Goal: Information Seeking & Learning: Check status

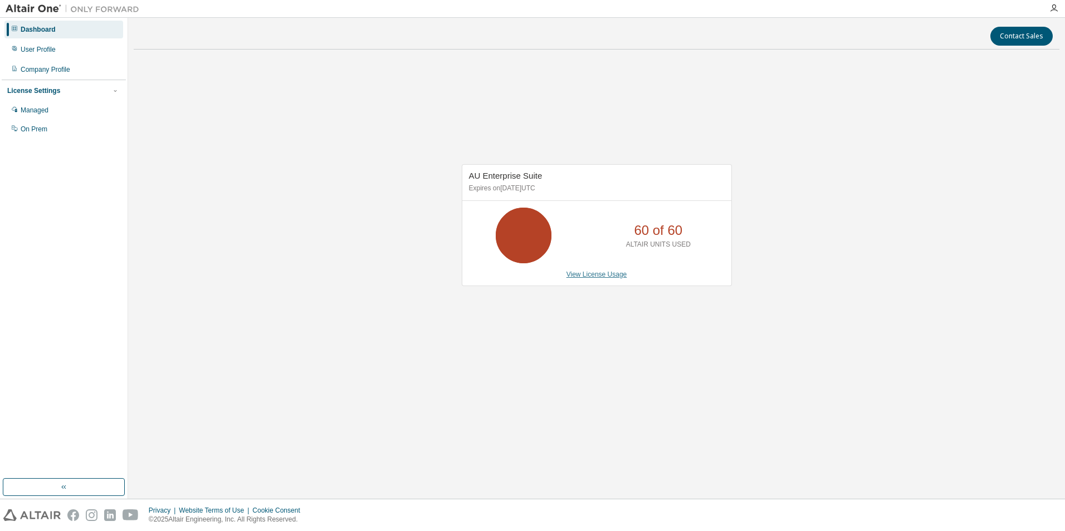
click at [616, 276] on link "View License Usage" at bounding box center [597, 275] width 61 height 8
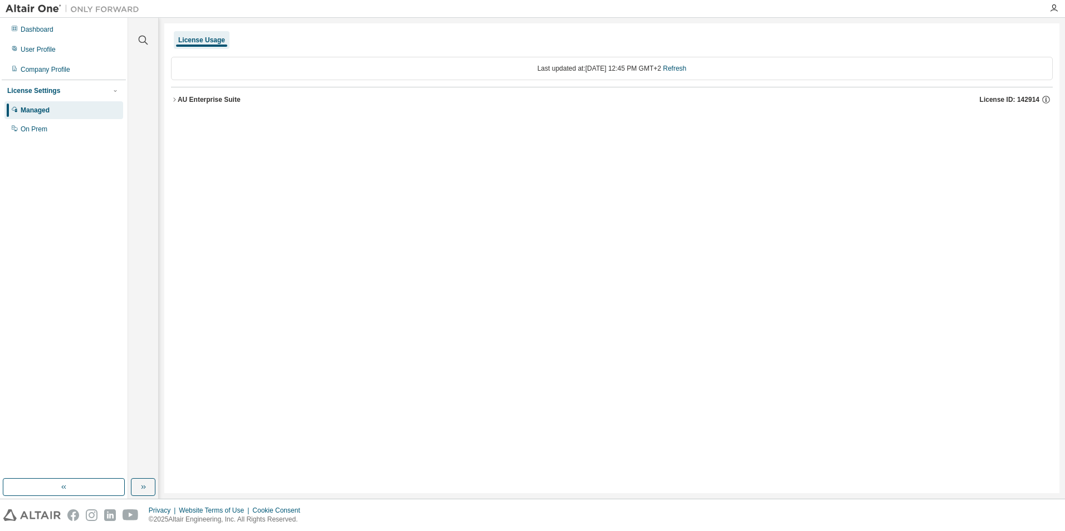
click at [201, 99] on div "AU Enterprise Suite" at bounding box center [209, 99] width 63 height 9
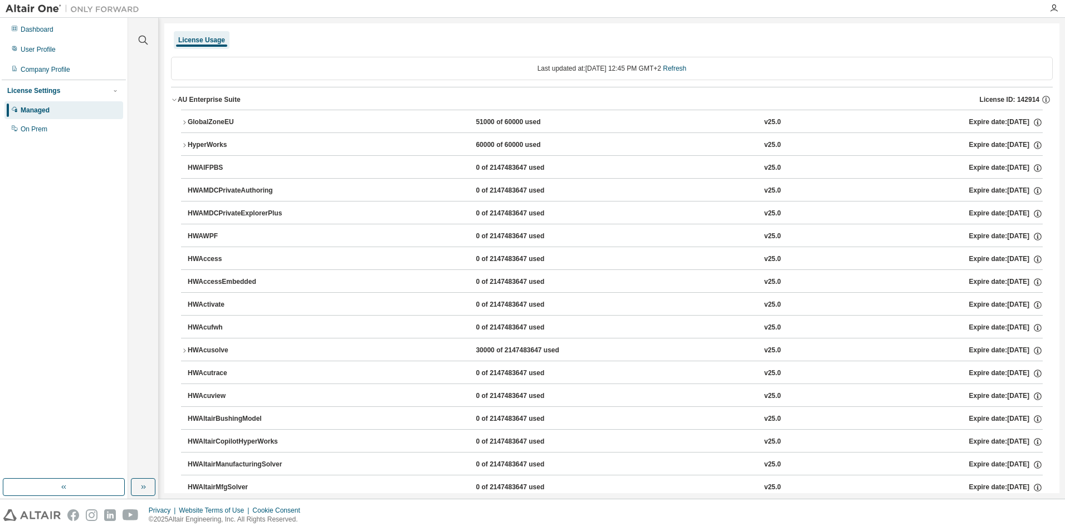
click at [182, 121] on icon "button" at bounding box center [184, 122] width 7 height 7
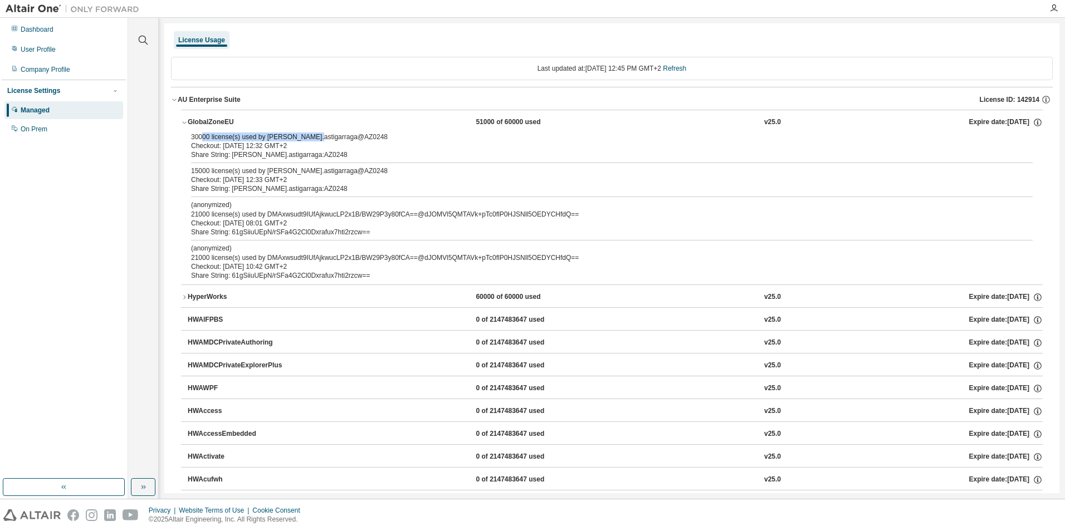
drag, startPoint x: 202, startPoint y: 137, endPoint x: 304, endPoint y: 139, distance: 102.5
click at [304, 139] on div "30000 license(s) used by [PERSON_NAME].astigarraga@AZ0248" at bounding box center [598, 137] width 815 height 9
click at [305, 139] on div "30000 license(s) used by [PERSON_NAME].astigarraga@AZ0248" at bounding box center [598, 137] width 815 height 9
click at [285, 139] on div "30000 license(s) used by [PERSON_NAME].astigarraga@AZ0248" at bounding box center [598, 137] width 815 height 9
drag, startPoint x: 258, startPoint y: 137, endPoint x: 319, endPoint y: 141, distance: 60.3
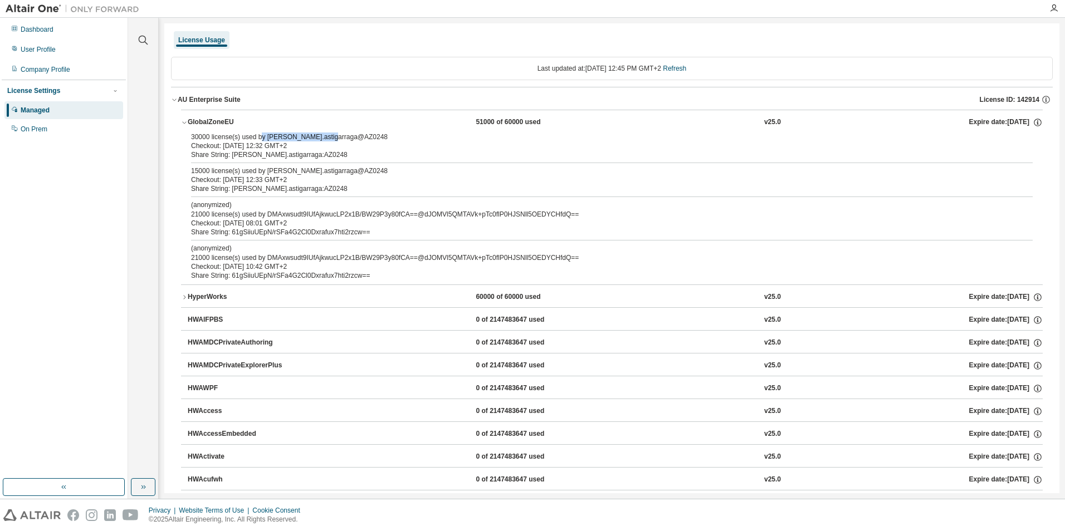
click at [319, 141] on div "30000 license(s) used by [PERSON_NAME].astigarraga@AZ0248" at bounding box center [598, 137] width 815 height 9
click at [217, 136] on div "30000 license(s) used by [PERSON_NAME].astigarraga@AZ0248" at bounding box center [598, 137] width 815 height 9
drag, startPoint x: 251, startPoint y: 141, endPoint x: 291, endPoint y: 141, distance: 40.7
click at [291, 141] on div "30000 license(s) used by [PERSON_NAME].astigarraga@AZ0248" at bounding box center [598, 137] width 815 height 9
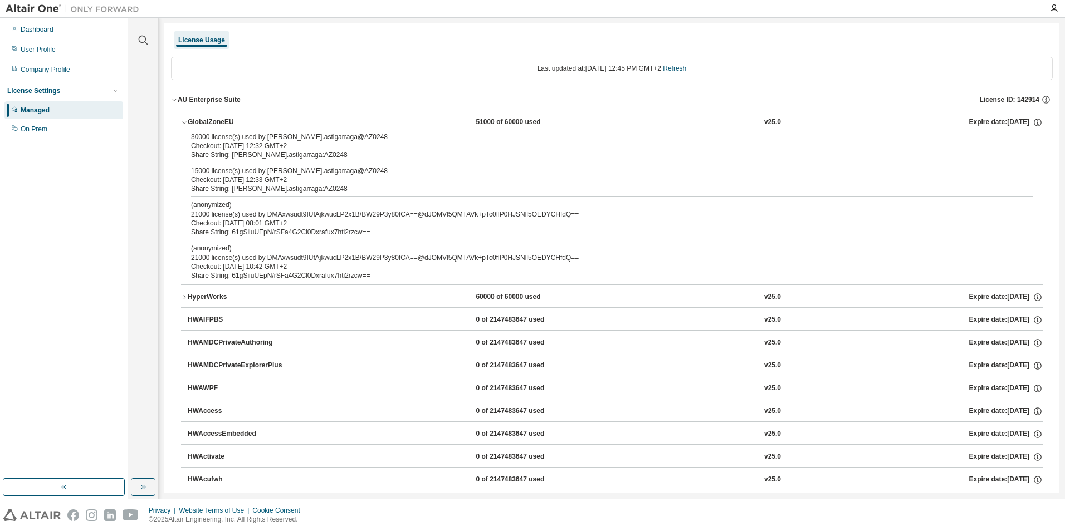
click at [187, 123] on icon "button" at bounding box center [184, 122] width 7 height 7
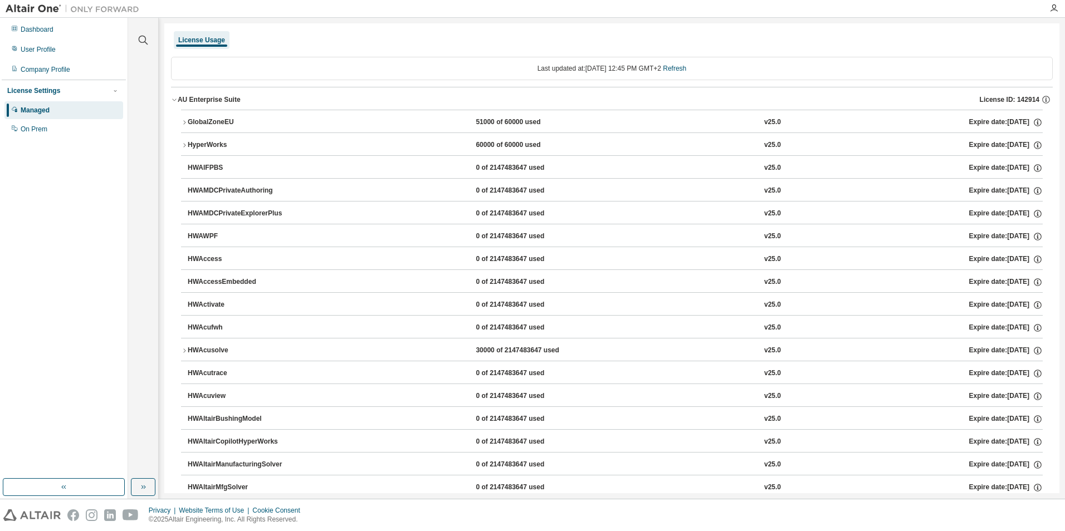
click at [183, 142] on button "HyperWorks 60000 of 60000 used v25.0 Expire date: [DATE]" at bounding box center [612, 145] width 862 height 25
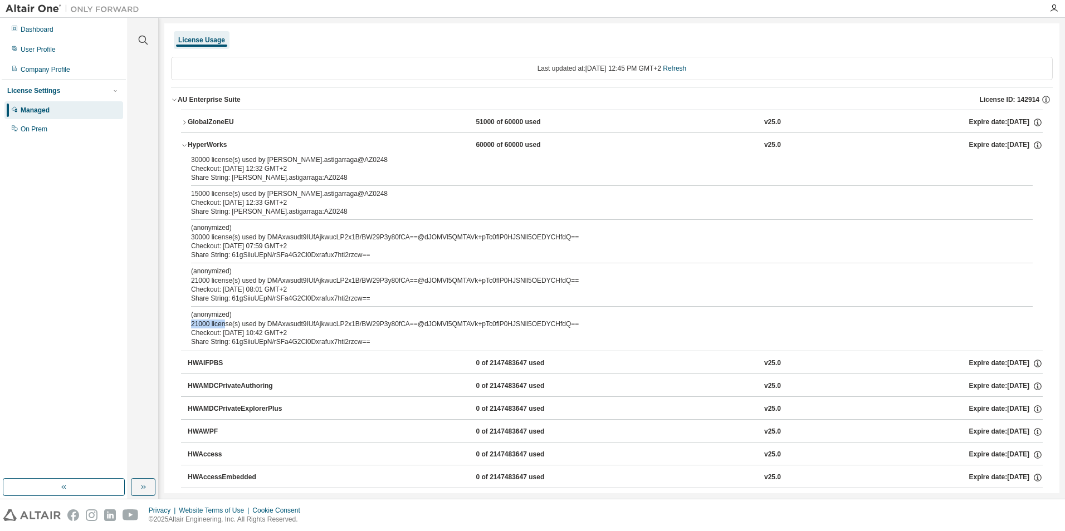
drag, startPoint x: 223, startPoint y: 327, endPoint x: 411, endPoint y: 316, distance: 187.5
click at [411, 318] on div "(anonymized) 21000 license(s) used by DMAxwsudt9IUfAjkwucLP2x1B/BW29P3y80fCA==@…" at bounding box center [598, 319] width 815 height 18
drag, startPoint x: 213, startPoint y: 235, endPoint x: 503, endPoint y: 241, distance: 289.7
click at [503, 241] on div "(anonymized) 30000 license(s) used by DMAxwsudt9IUfAjkwucLP2x1B/BW29P3y80fCA==@…" at bounding box center [598, 232] width 815 height 18
click at [499, 237] on div "(anonymized) 30000 license(s) used by DMAxwsudt9IUfAjkwucLP2x1B/BW29P3y80fCA==@…" at bounding box center [598, 232] width 815 height 18
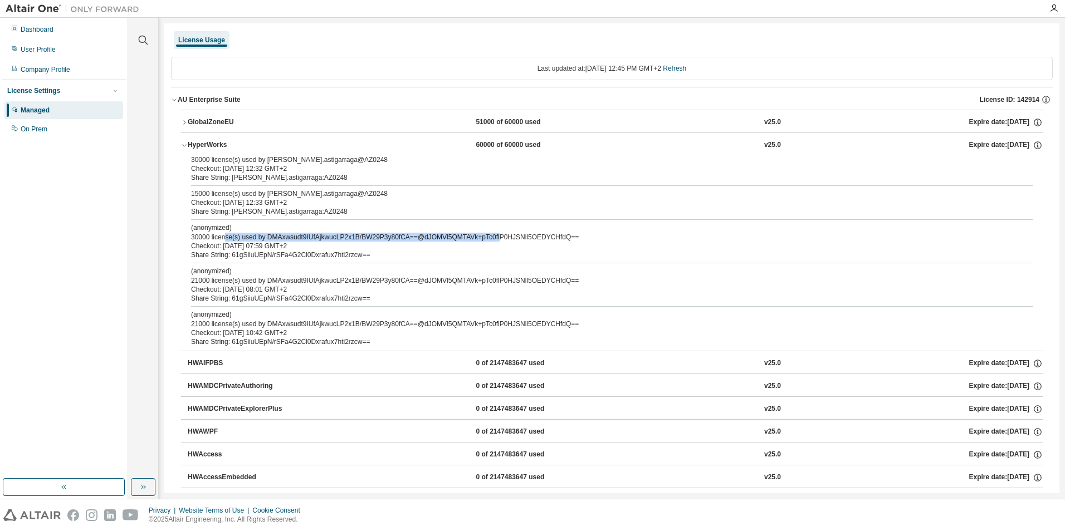
drag, startPoint x: 225, startPoint y: 237, endPoint x: 491, endPoint y: 237, distance: 266.9
click at [491, 237] on div "(anonymized) 30000 license(s) used by DMAxwsudt9IUfAjkwucLP2x1B/BW29P3y80fCA==@…" at bounding box center [598, 232] width 815 height 18
drag, startPoint x: 491, startPoint y: 237, endPoint x: 395, endPoint y: 223, distance: 97.4
click at [491, 237] on div "(anonymized) 30000 license(s) used by DMAxwsudt9IUfAjkwucLP2x1B/BW29P3y80fCA==@…" at bounding box center [598, 232] width 815 height 18
drag, startPoint x: 220, startPoint y: 158, endPoint x: 348, endPoint y: 159, distance: 127.6
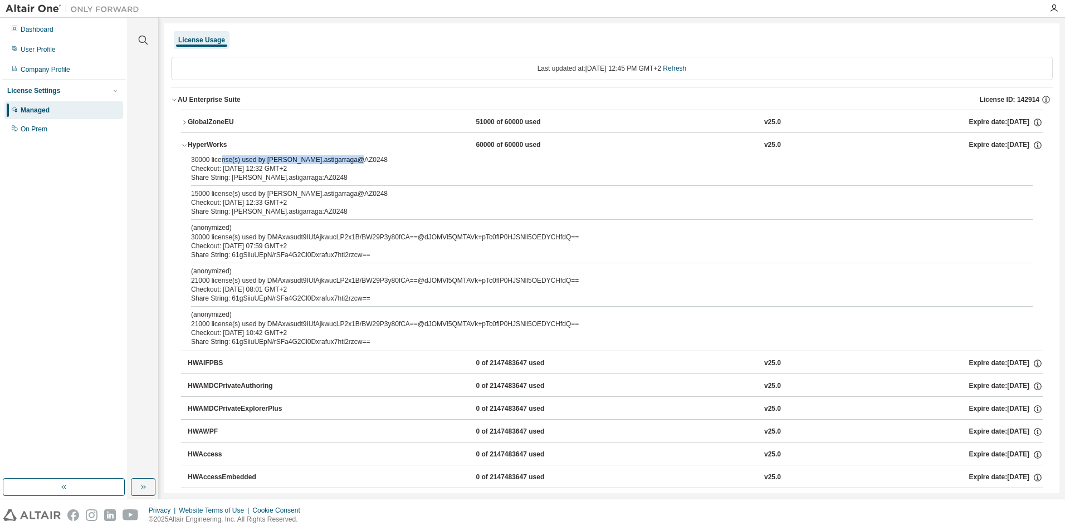
click at [348, 159] on div "30000 license(s) used by [PERSON_NAME].astigarraga@AZ0248" at bounding box center [598, 159] width 815 height 9
click at [41, 27] on div "Dashboard" at bounding box center [37, 29] width 33 height 9
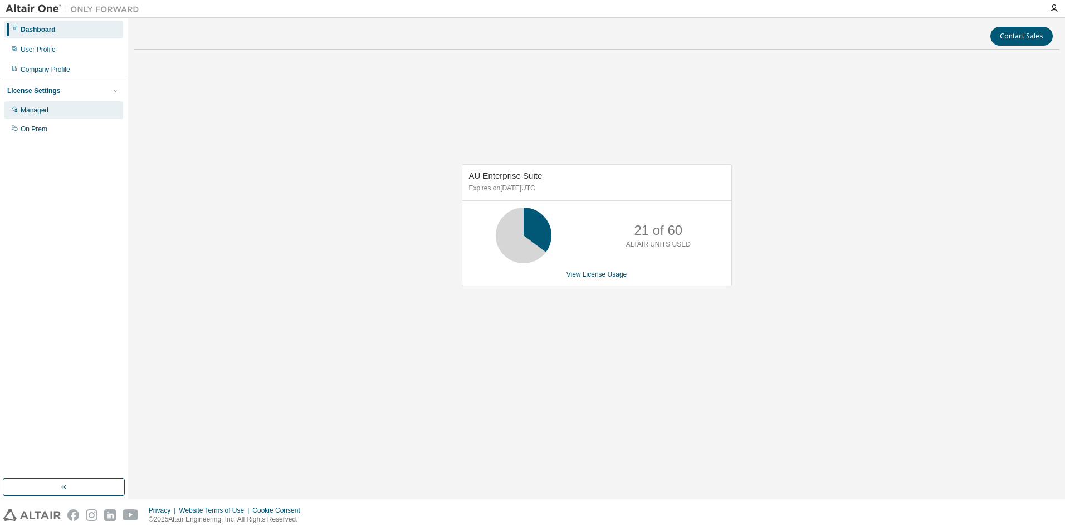
click at [33, 110] on div "Managed" at bounding box center [35, 110] width 28 height 9
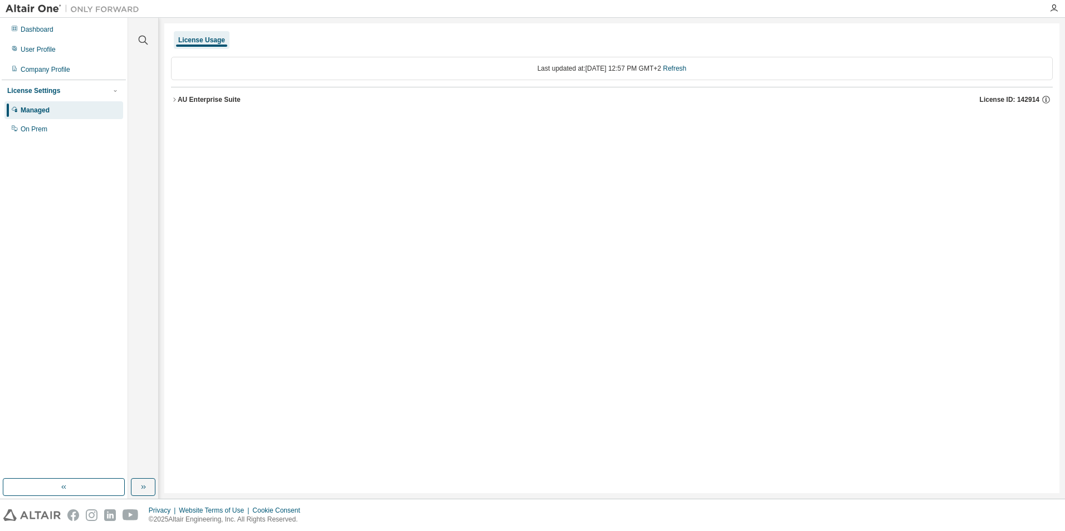
click at [204, 103] on div "AU Enterprise Suite" at bounding box center [209, 99] width 63 height 9
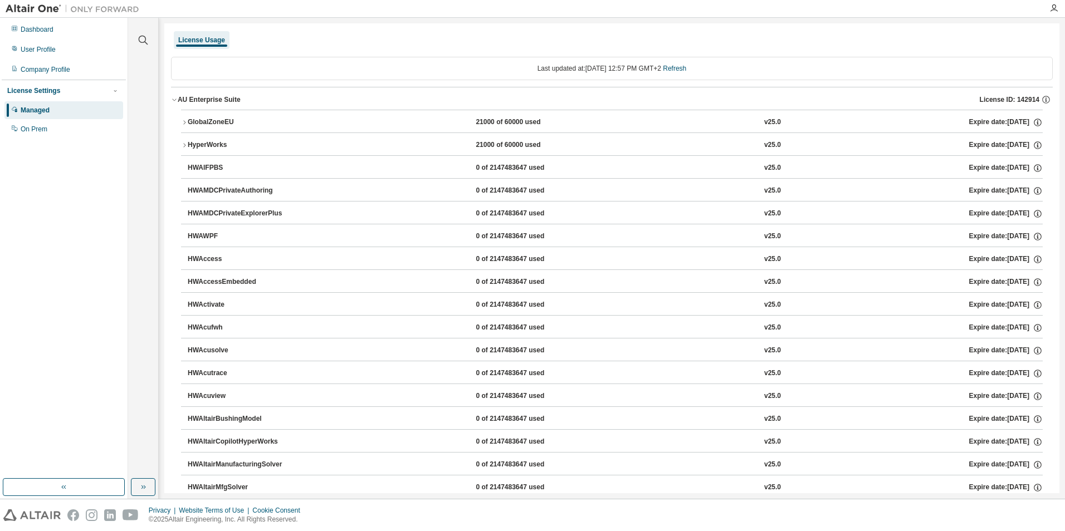
click at [189, 143] on div "HyperWorks" at bounding box center [238, 145] width 100 height 10
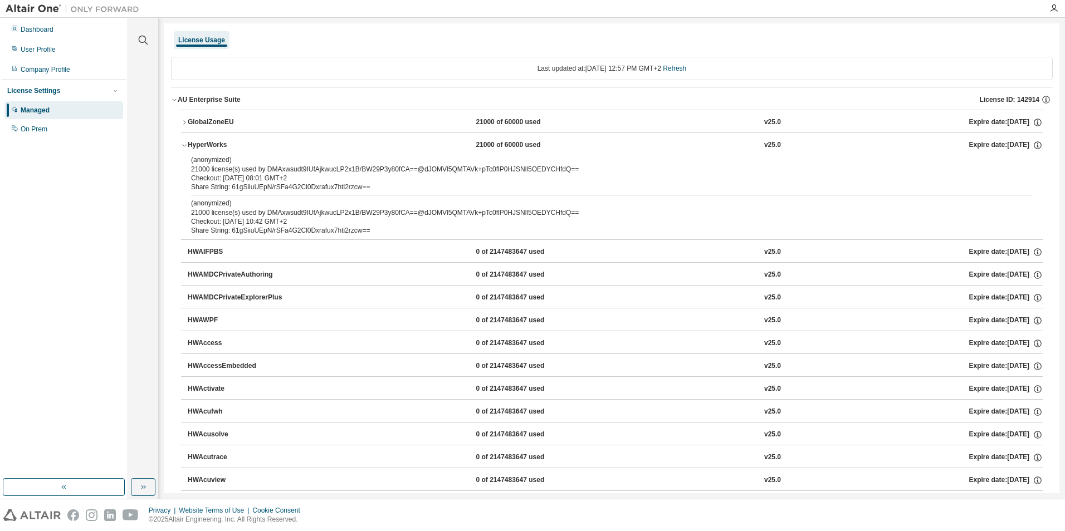
click at [189, 143] on div "HyperWorks" at bounding box center [238, 145] width 100 height 10
